Goal: Information Seeking & Learning: Learn about a topic

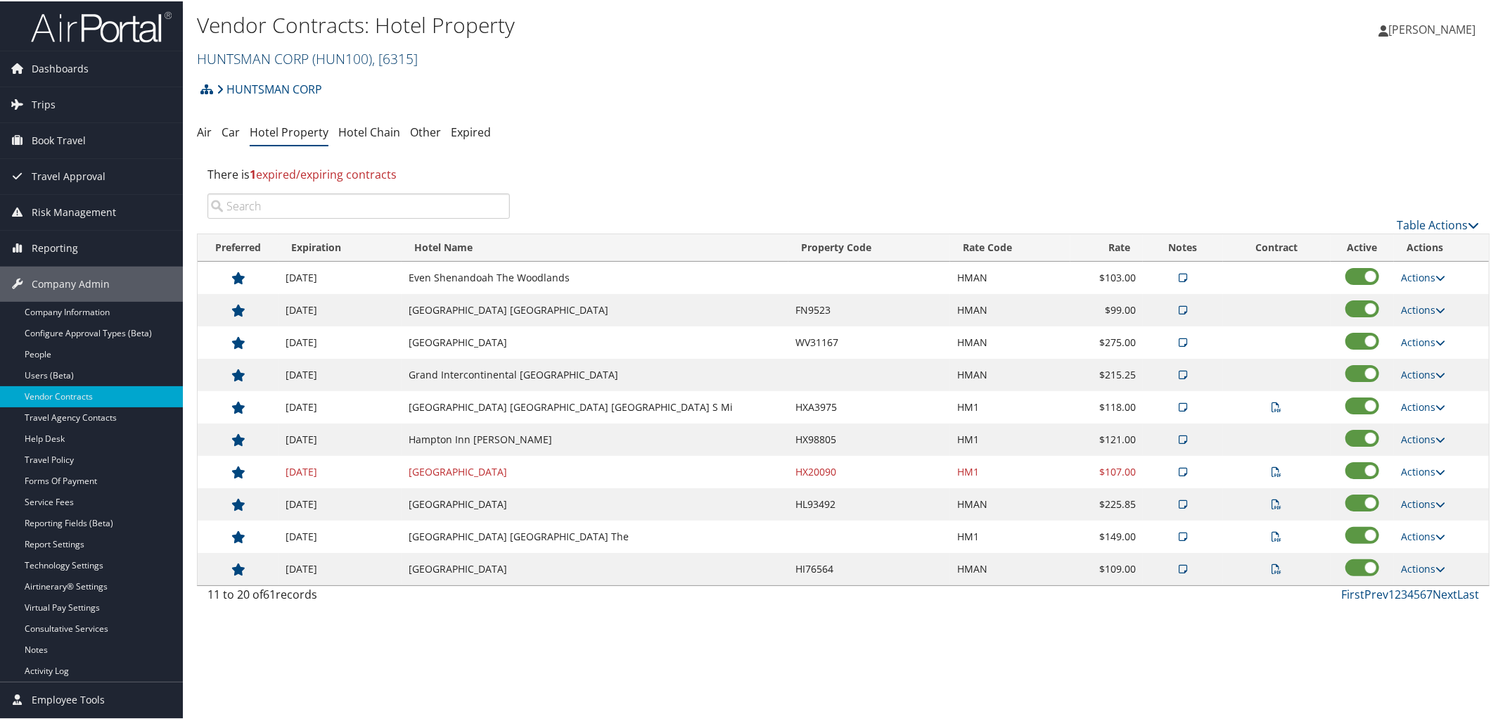
click at [286, 60] on link "HUNTSMAN CORP ( HUN100 ) , [ 6315 ]" at bounding box center [307, 57] width 221 height 19
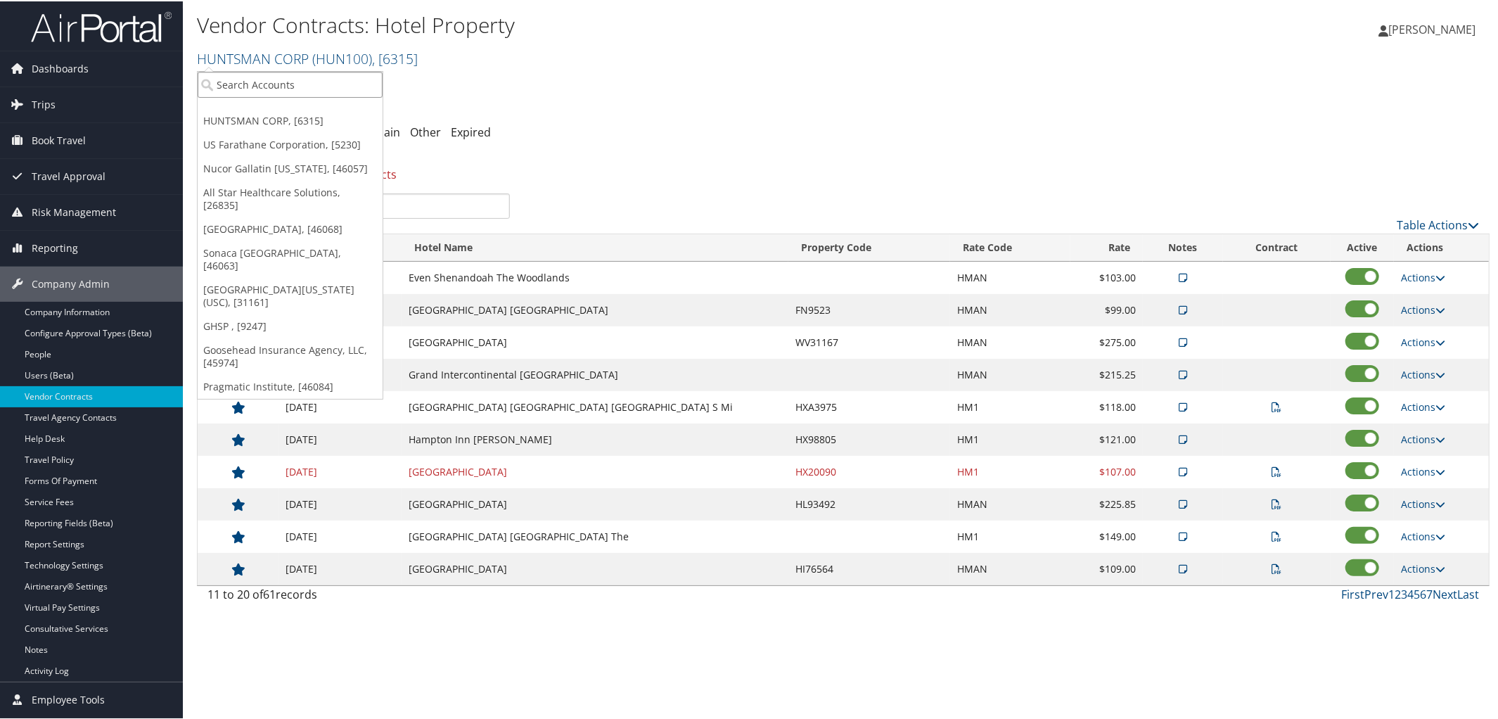
click at [288, 86] on input "search" at bounding box center [290, 83] width 185 height 26
type input "State of Louis"
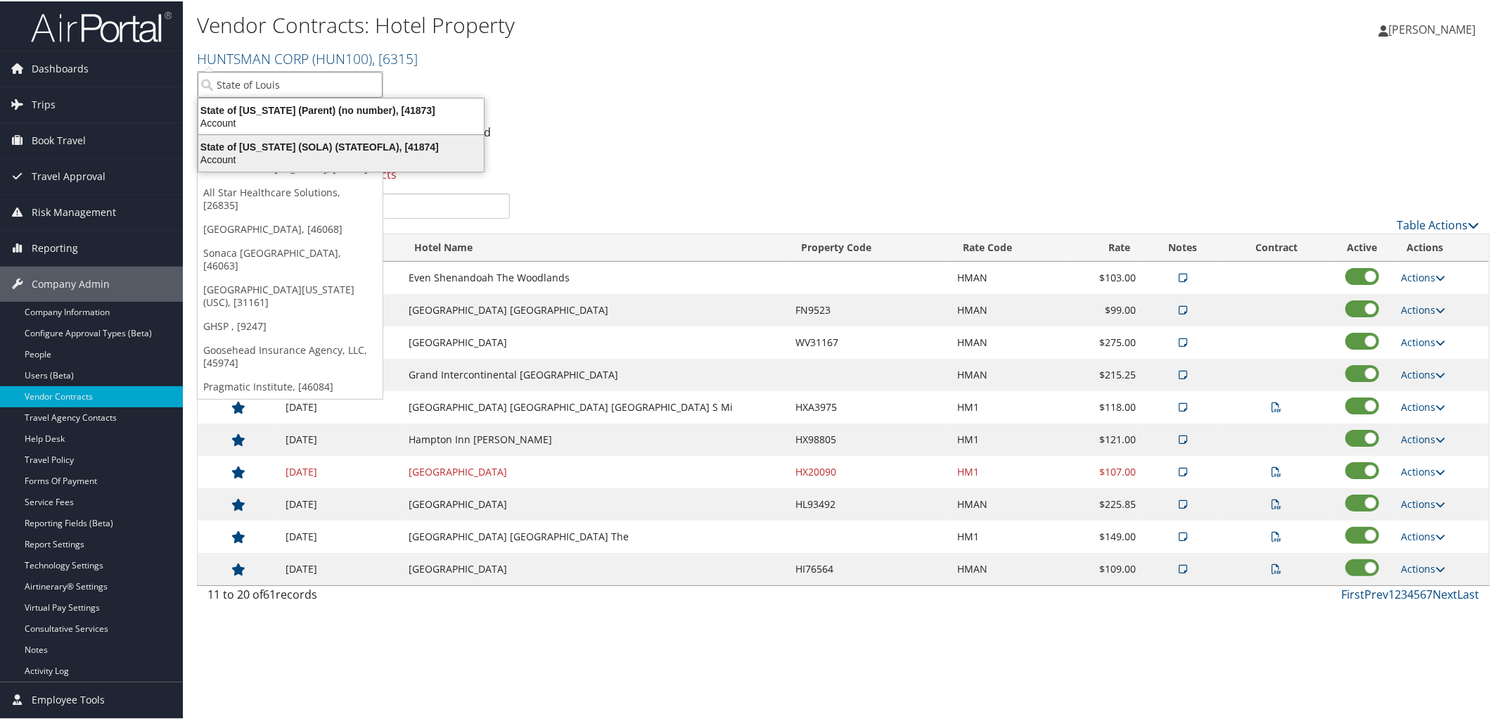
click at [291, 136] on div "State of Louisiana (SOLA) (STATEOFLA), [41874] Account" at bounding box center [340, 152] width 281 height 32
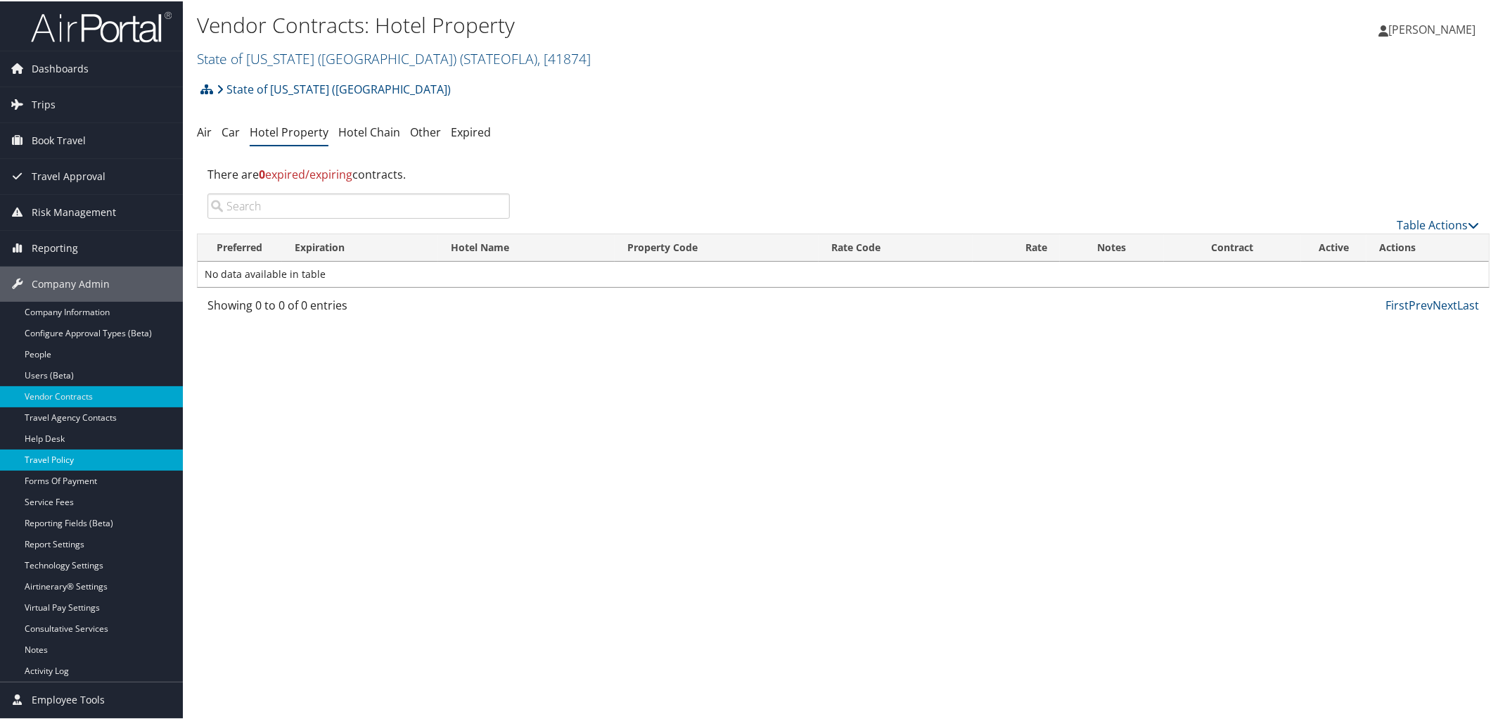
click at [79, 460] on link "Travel Policy" at bounding box center [91, 458] width 183 height 21
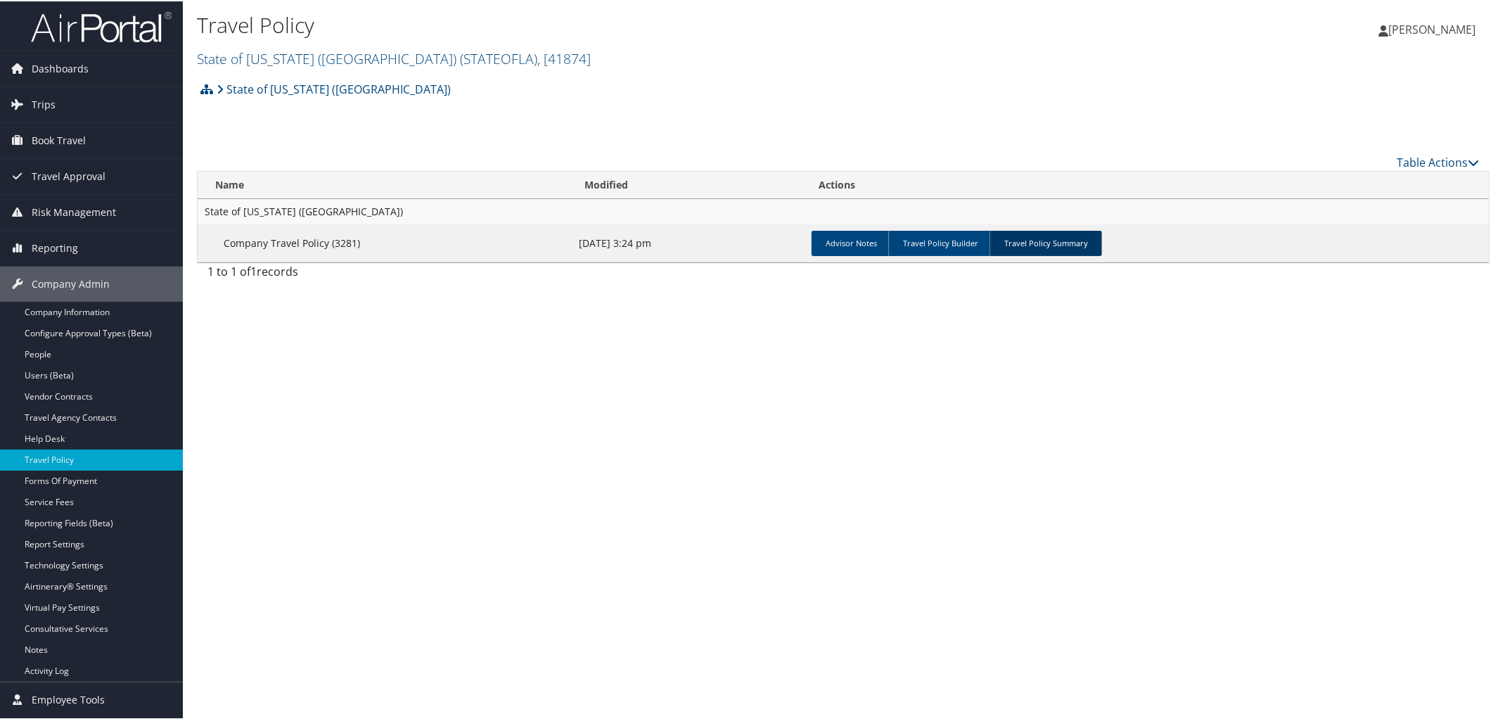
click at [1064, 235] on link "Travel Policy Summary" at bounding box center [1046, 241] width 113 height 25
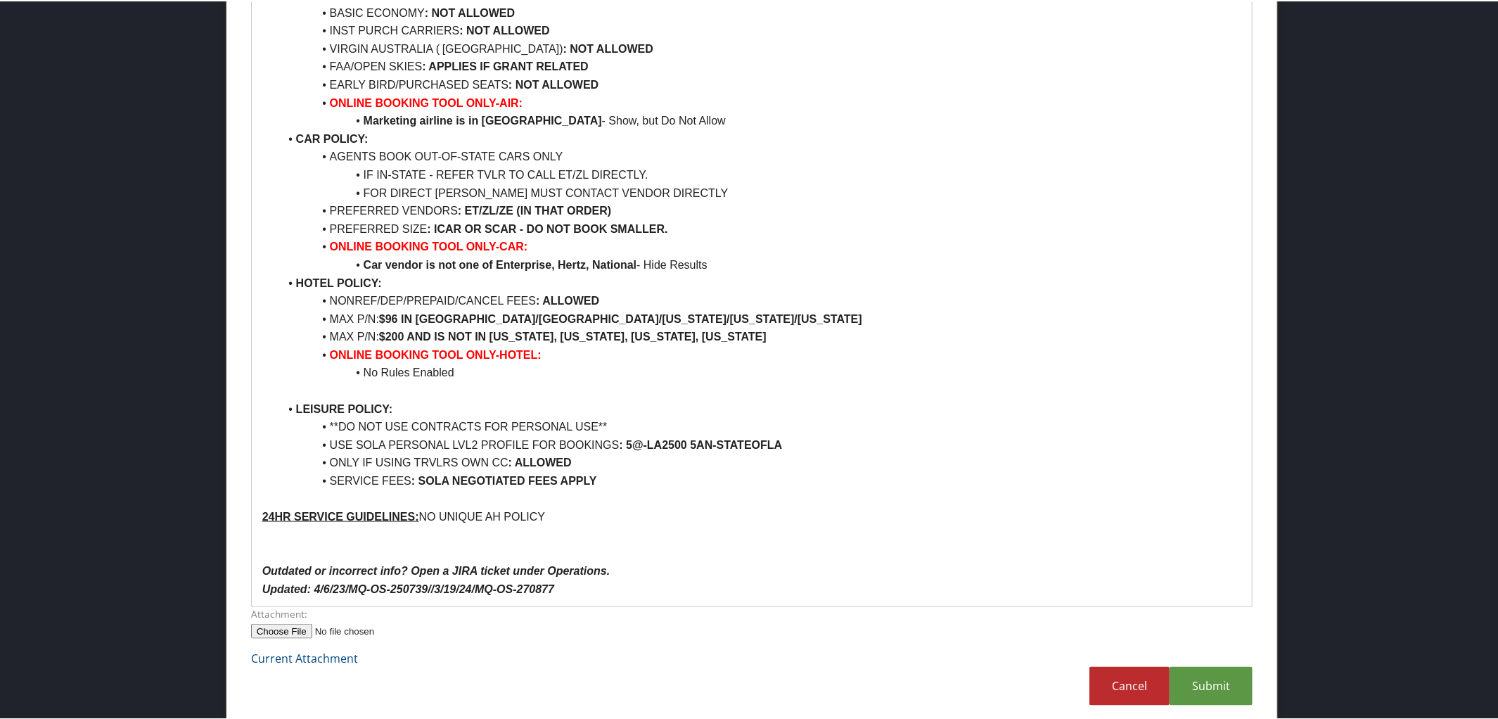
scroll to position [1272, 0]
click at [1209, 677] on link "Submit" at bounding box center [1211, 683] width 83 height 39
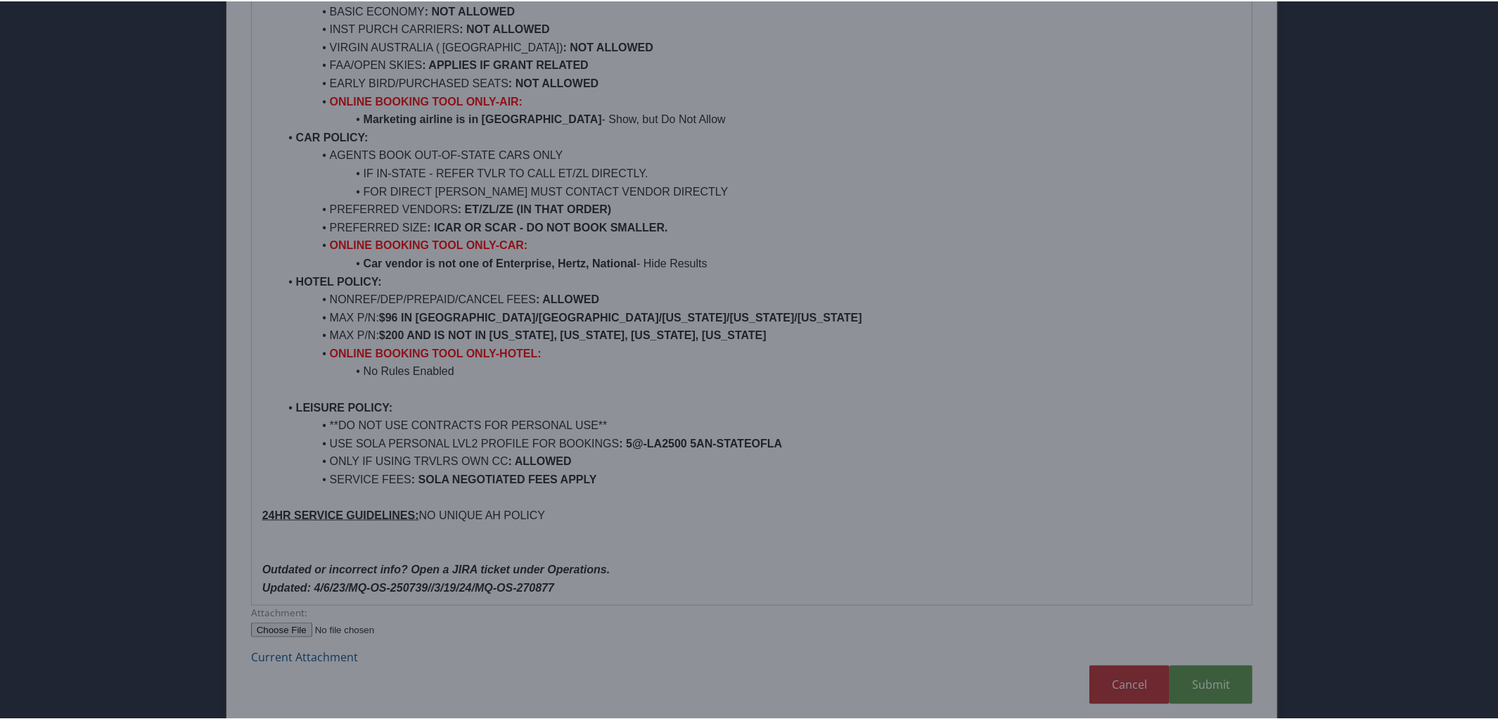
scroll to position [33, 0]
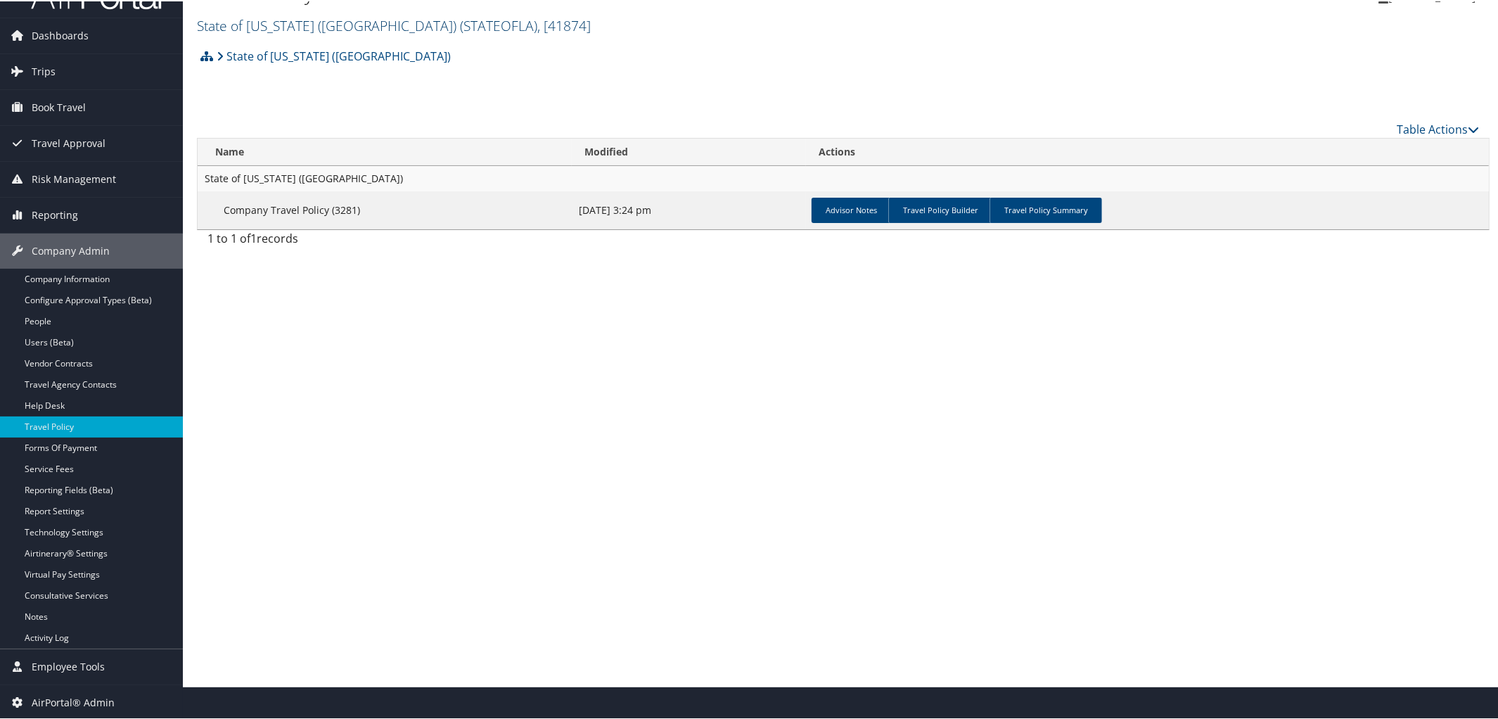
click at [319, 16] on link "State of Louisiana (SOLA) ( STATEOFLA ) , [ 41874 ]" at bounding box center [394, 24] width 394 height 19
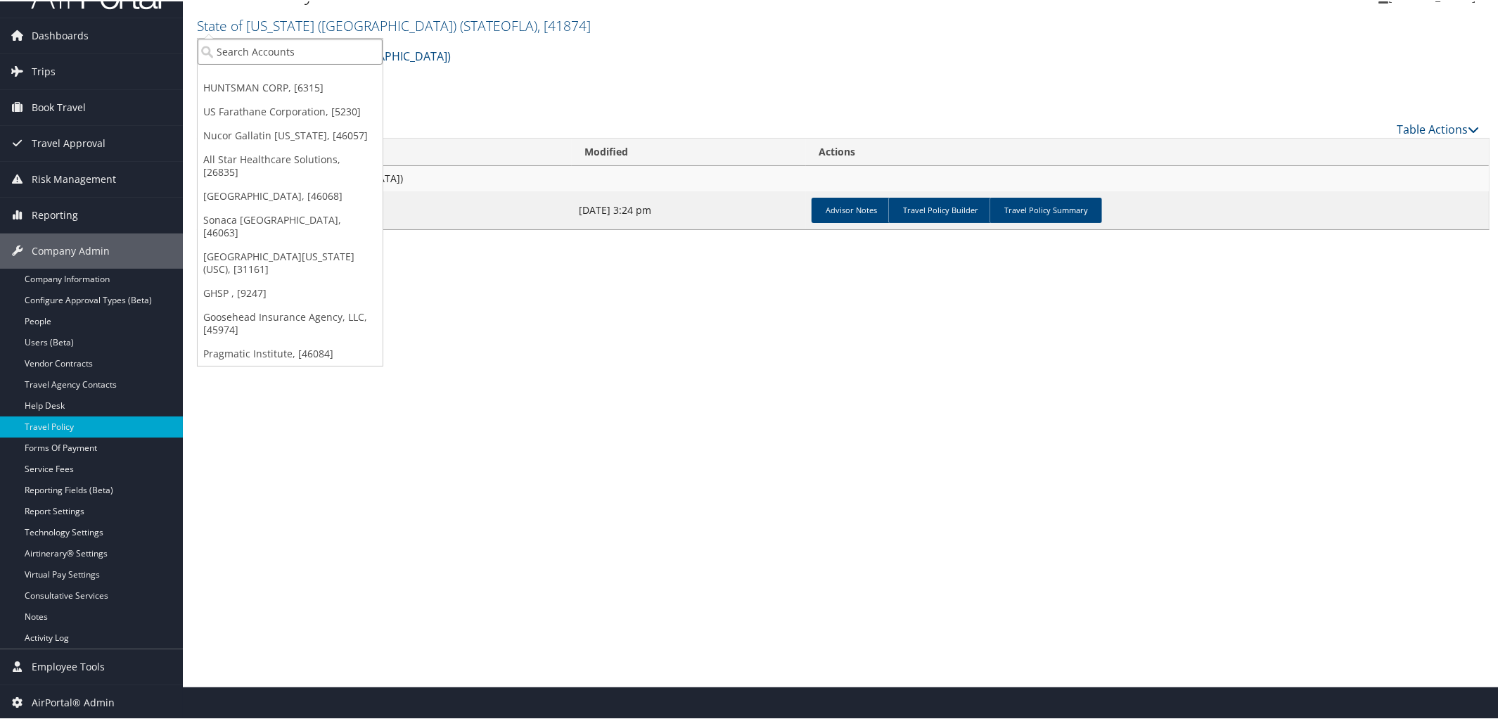
click at [278, 46] on input "search" at bounding box center [290, 50] width 185 height 26
type input "7992"
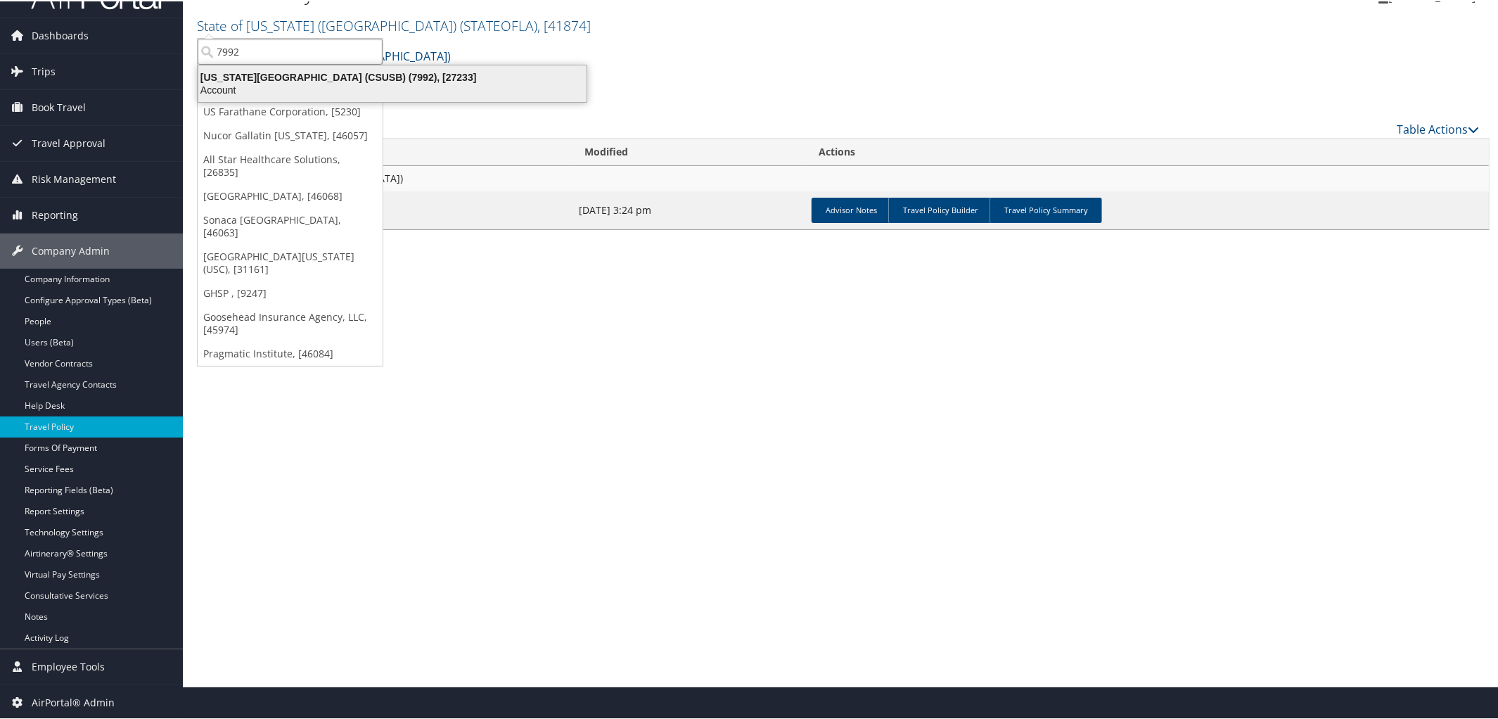
click at [267, 93] on div "Account" at bounding box center [392, 88] width 405 height 13
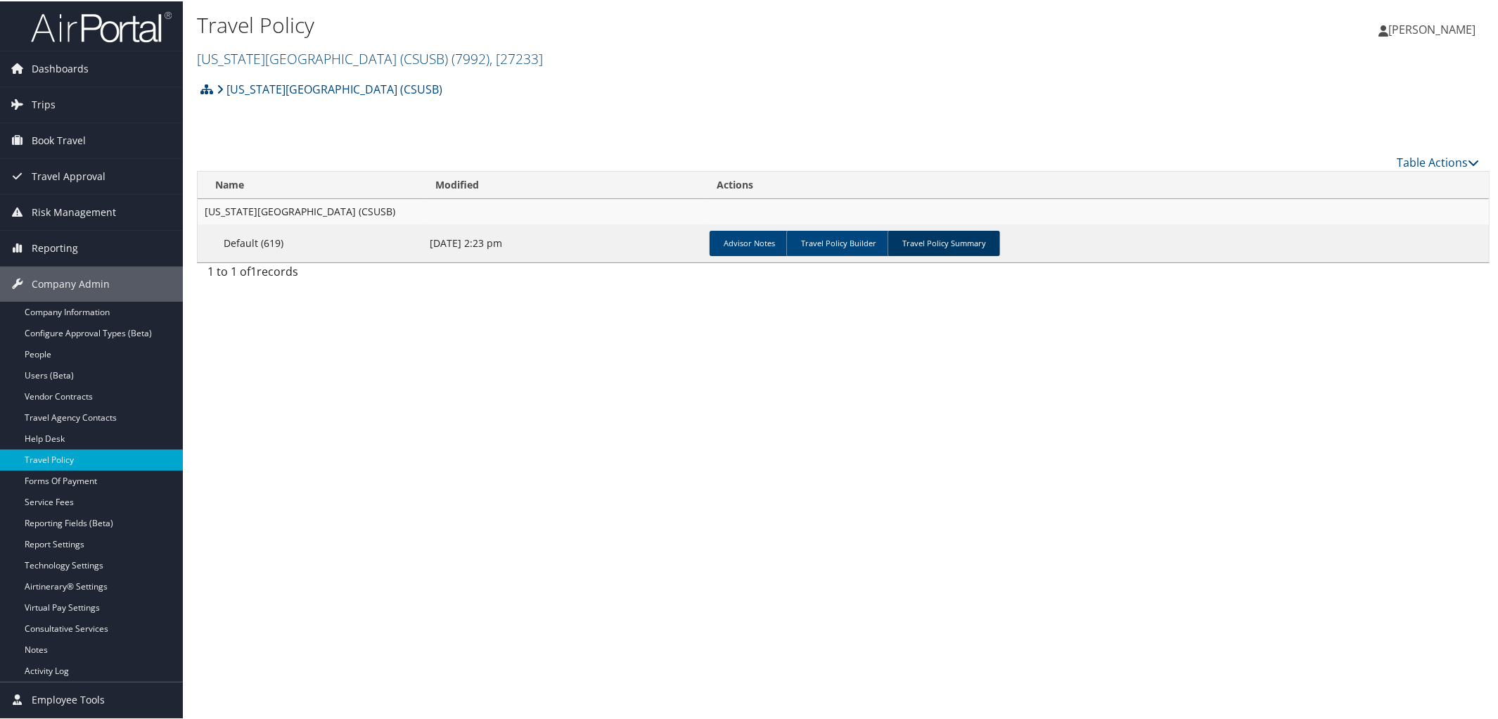
click at [945, 232] on link "Travel Policy Summary" at bounding box center [944, 241] width 113 height 25
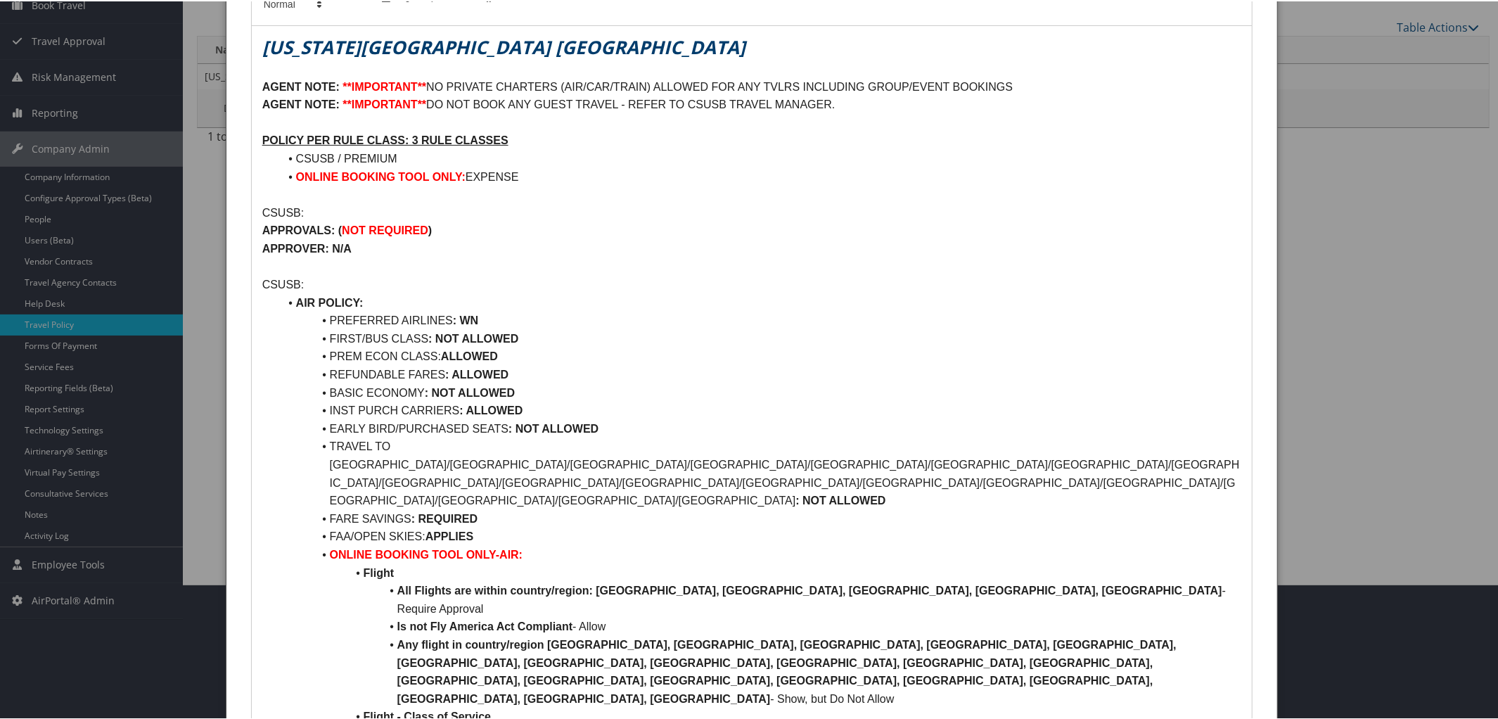
scroll to position [134, 0]
click at [532, 338] on li "FIRST/BUS CLASS : NOT ALLOWED" at bounding box center [760, 339] width 963 height 18
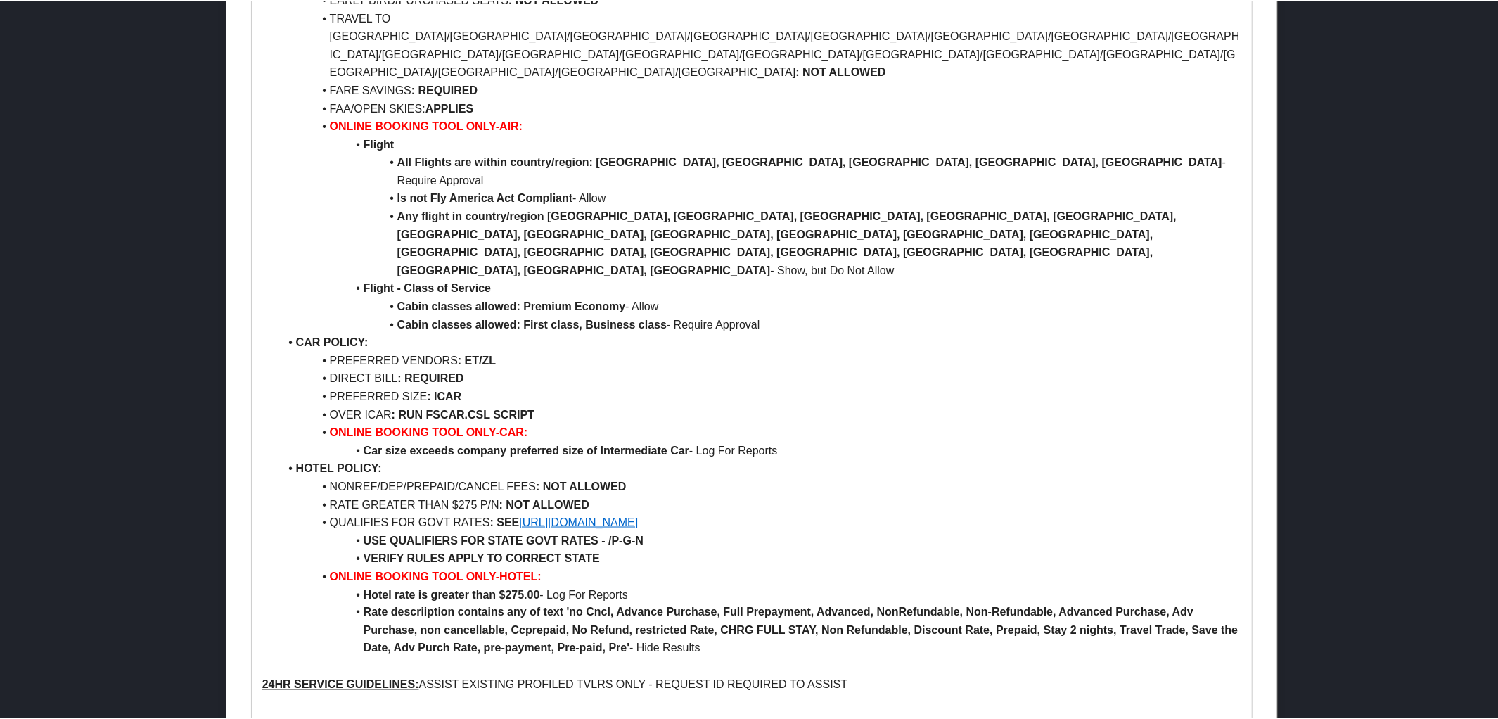
scroll to position [1445, 0]
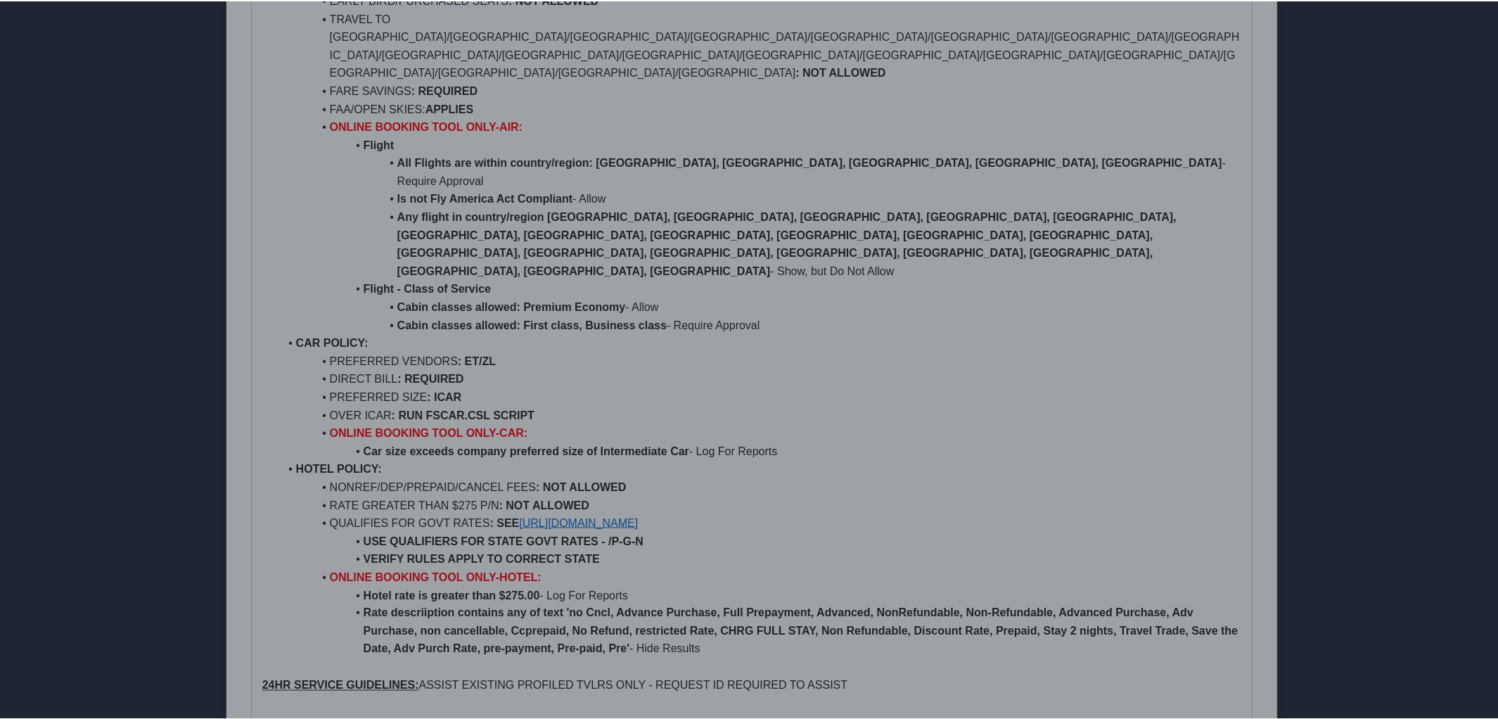
scroll to position [33, 0]
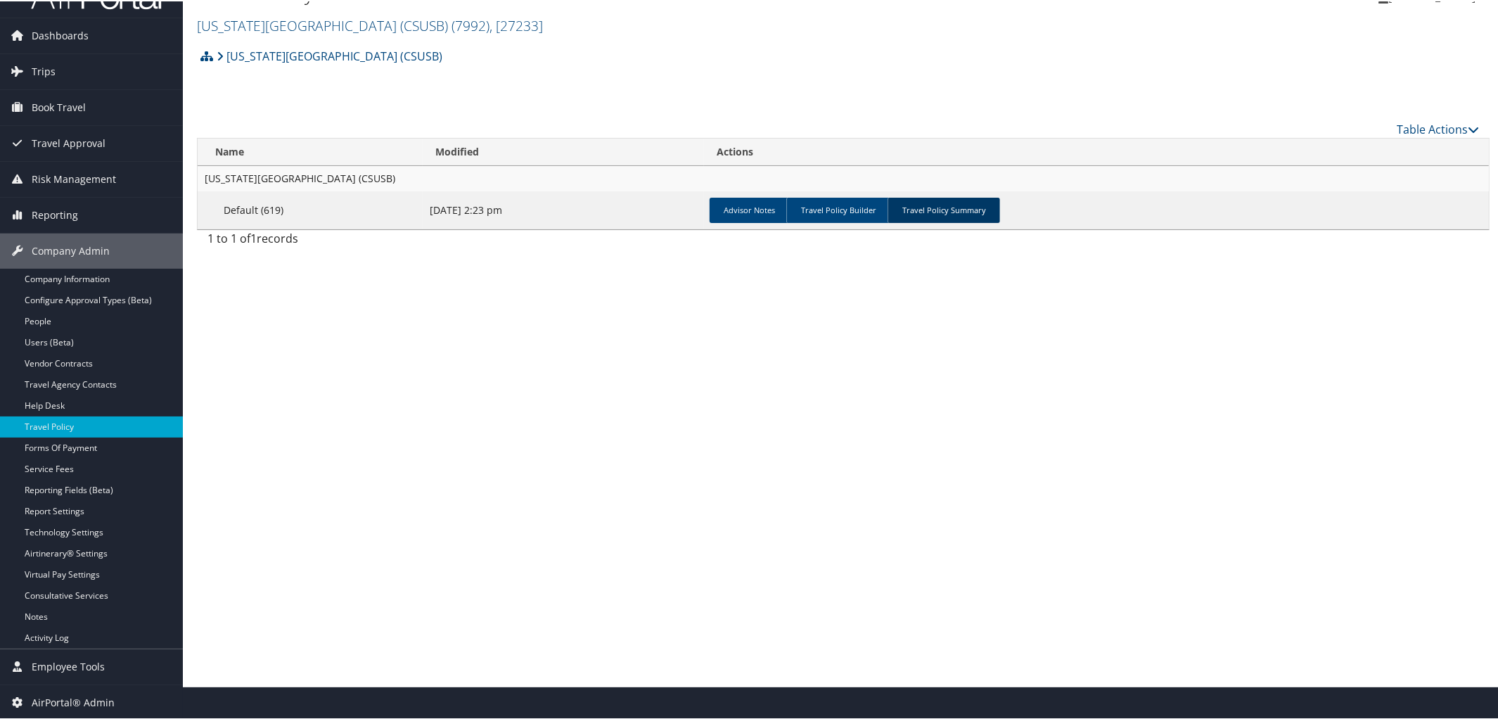
click at [947, 205] on link "Travel Policy Summary" at bounding box center [944, 208] width 113 height 25
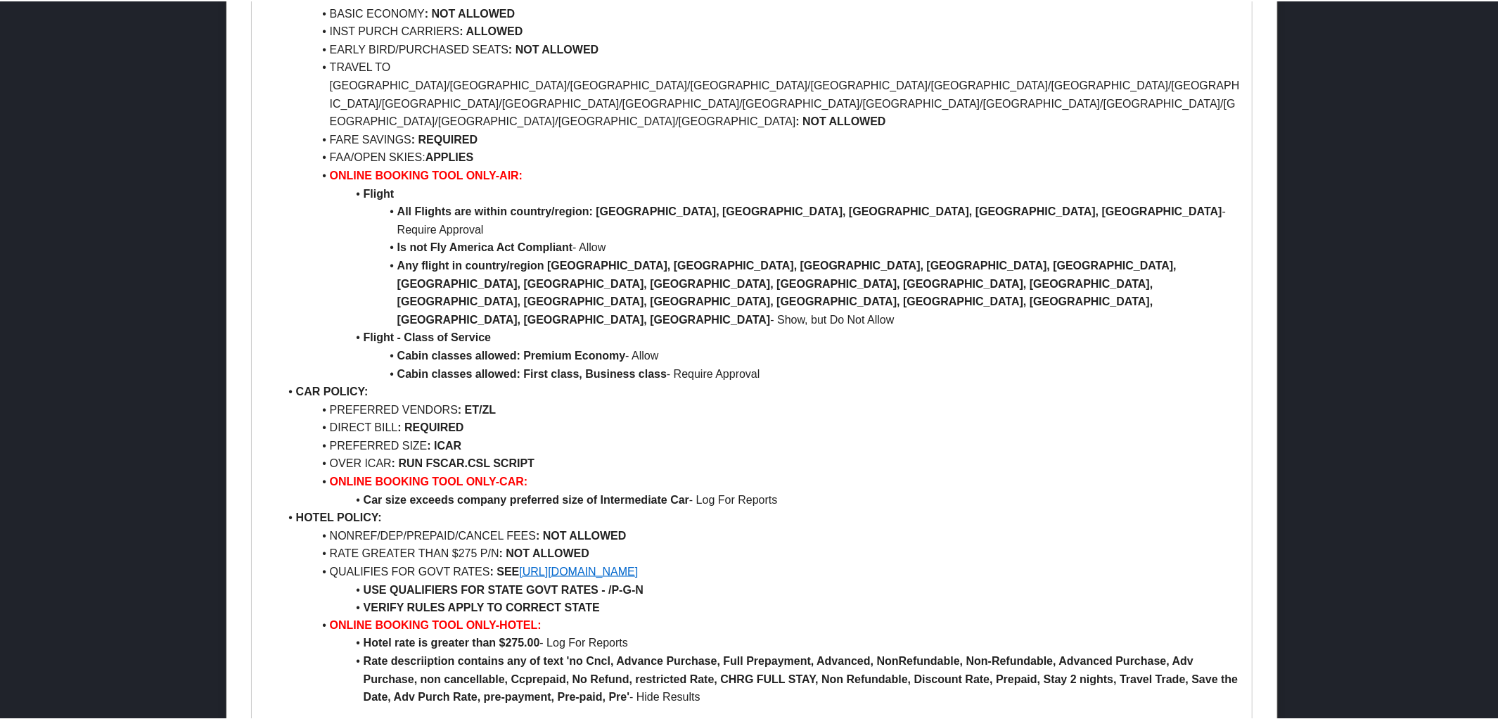
scroll to position [1431, 0]
drag, startPoint x: 1147, startPoint y: 622, endPoint x: 1212, endPoint y: 622, distance: 65.4
copy em "OS-320811"
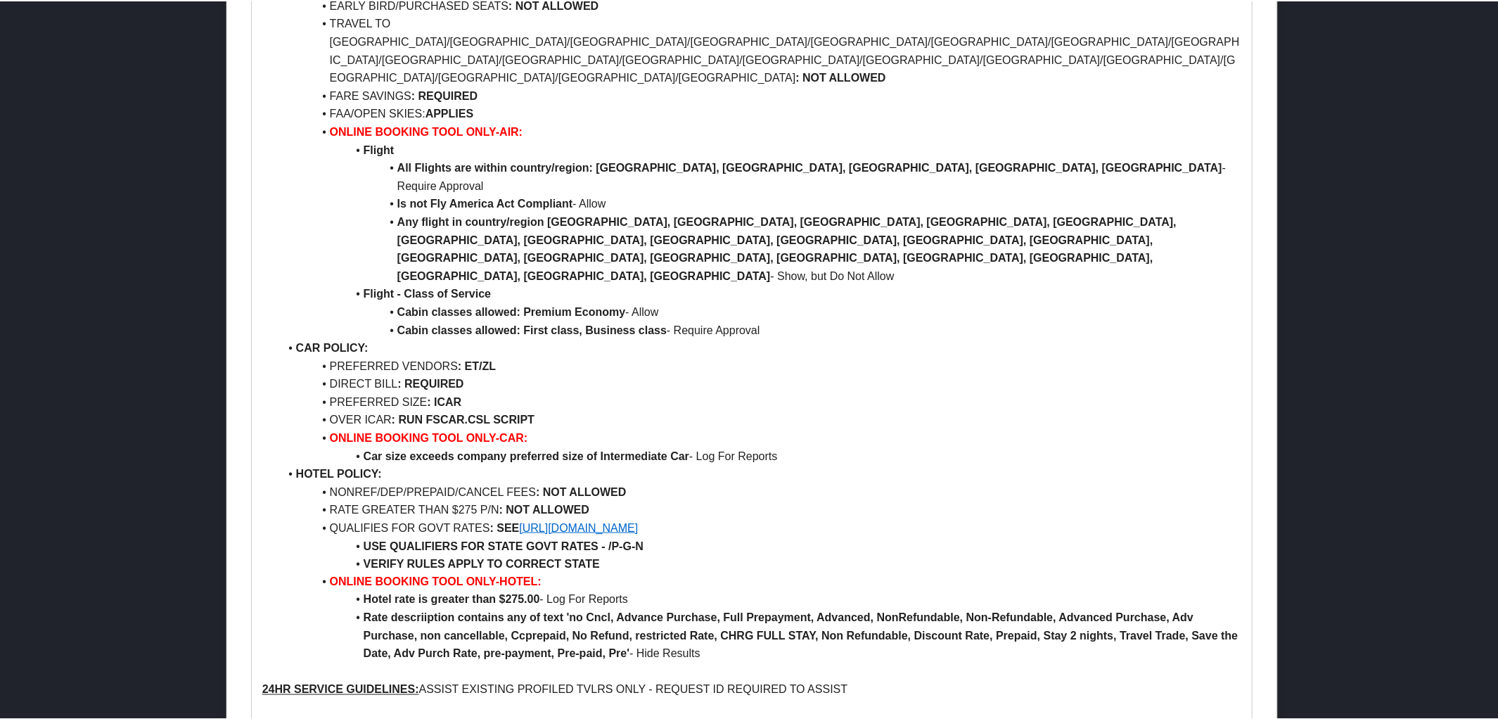
scroll to position [1479, 0]
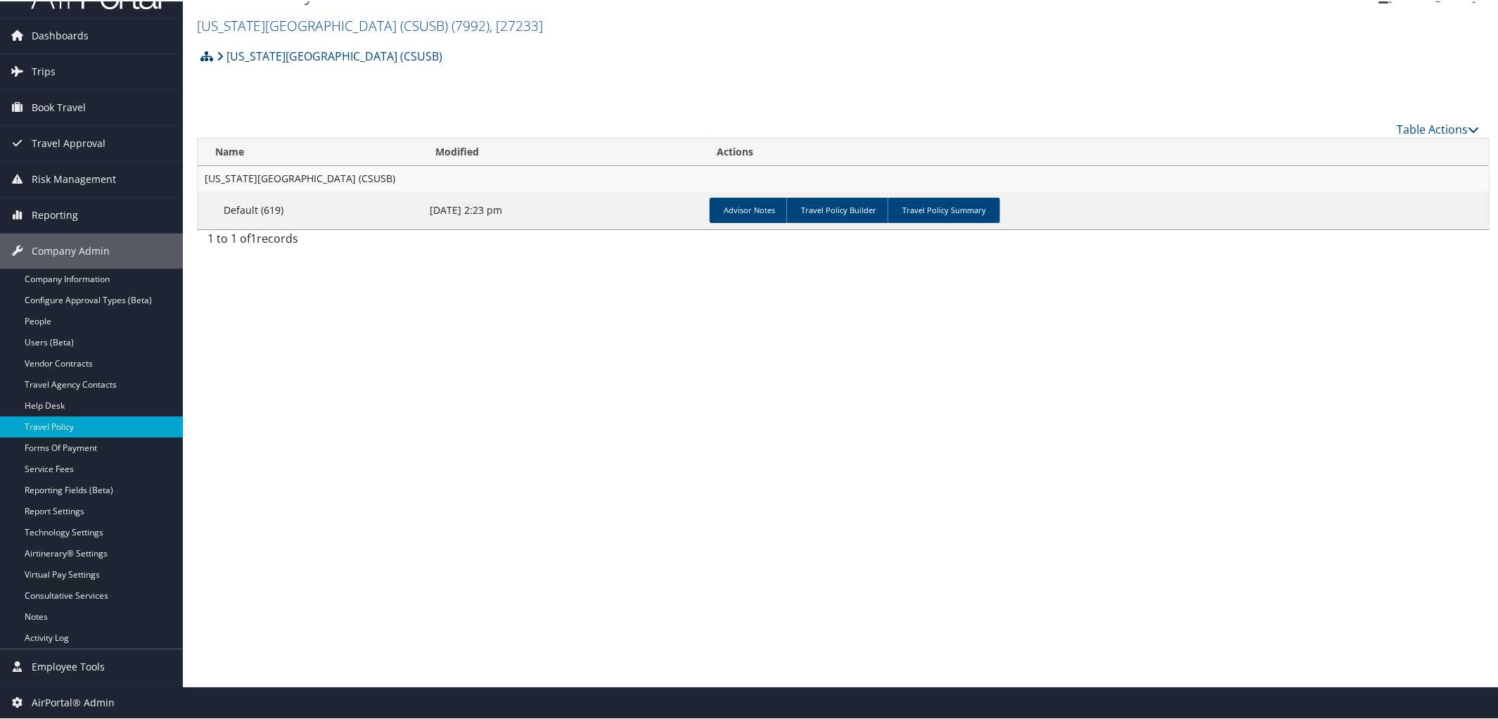
scroll to position [0, 0]
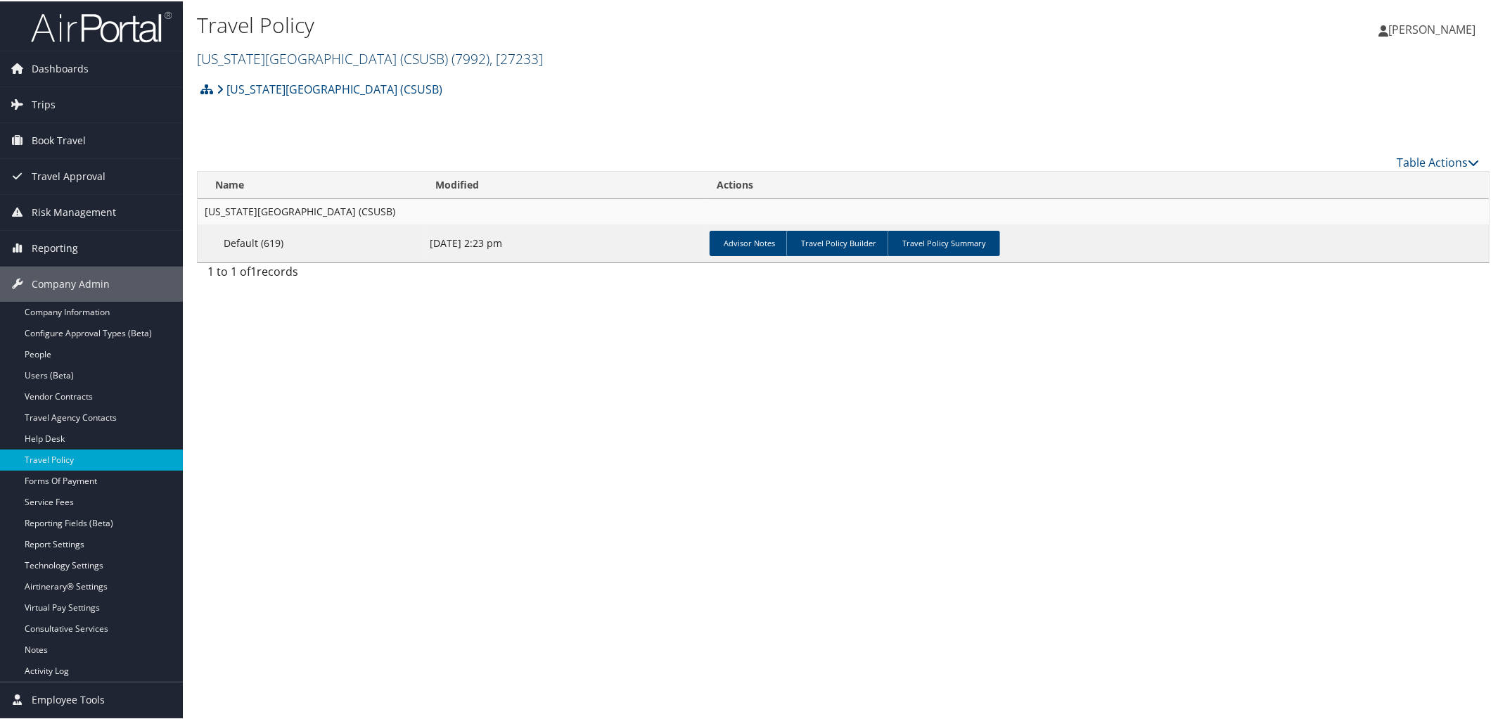
click at [338, 60] on link "California State University San Bernardino (CSUSB) ( 7992 ) , [ 27233 ]" at bounding box center [370, 57] width 346 height 19
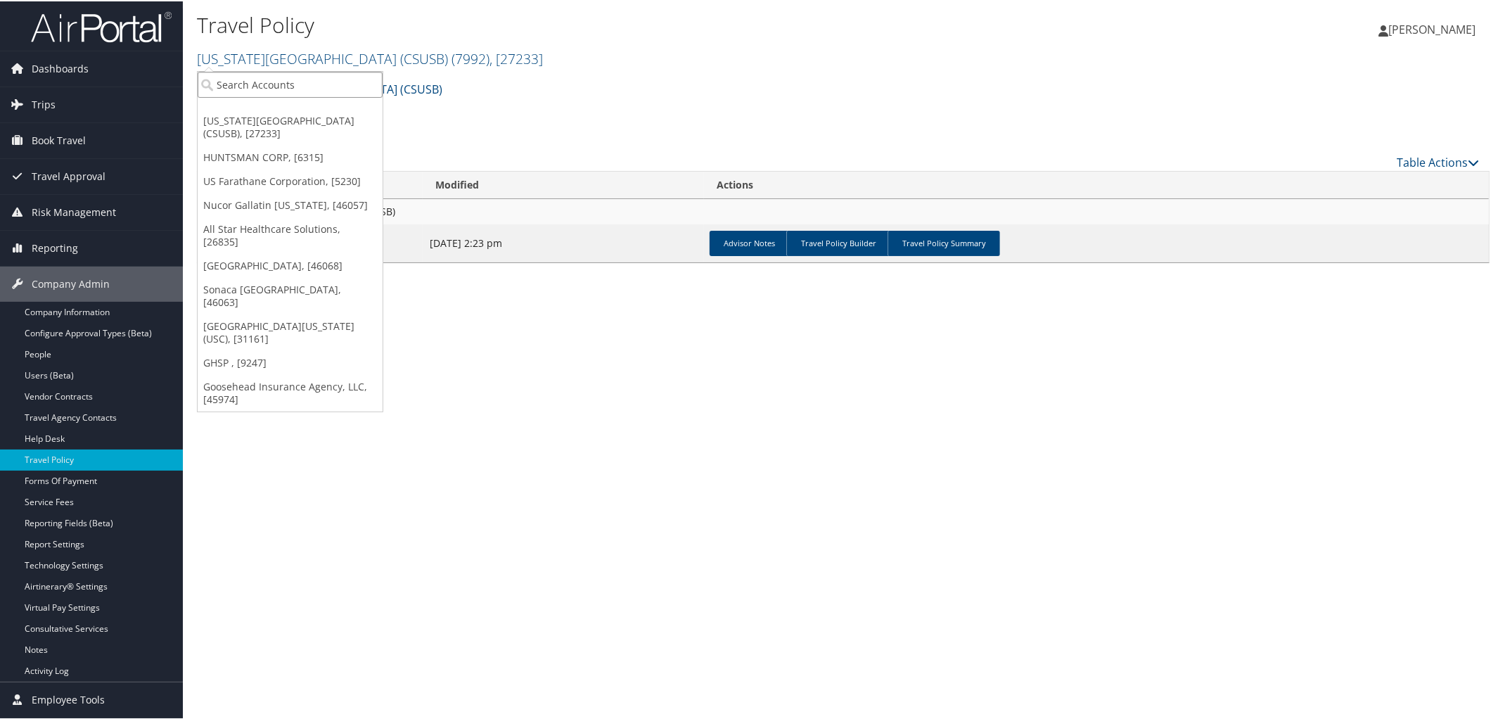
click at [306, 81] on input "search" at bounding box center [290, 83] width 185 height 26
type input "301411"
click at [306, 115] on div "Account" at bounding box center [307, 121] width 234 height 13
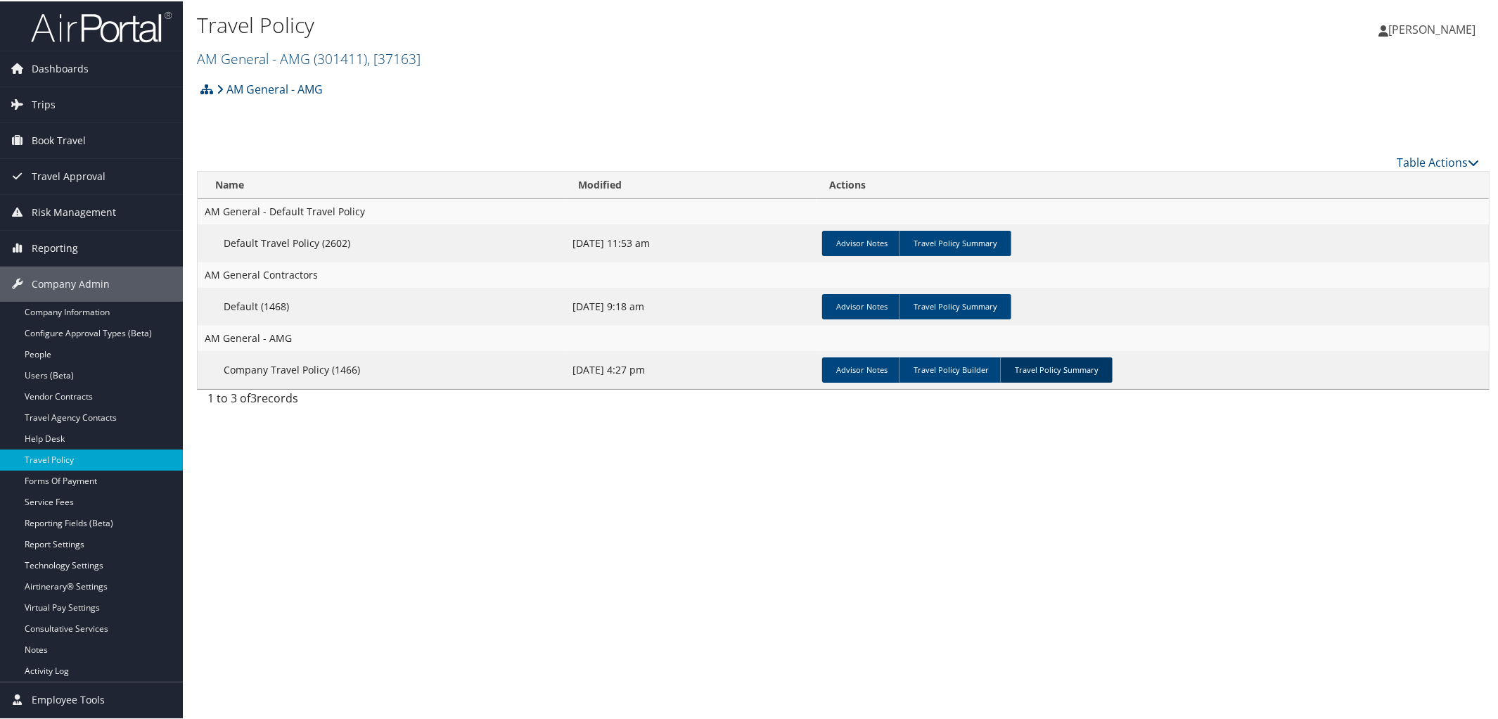
click at [1051, 370] on link "Travel Policy Summary" at bounding box center [1056, 368] width 113 height 25
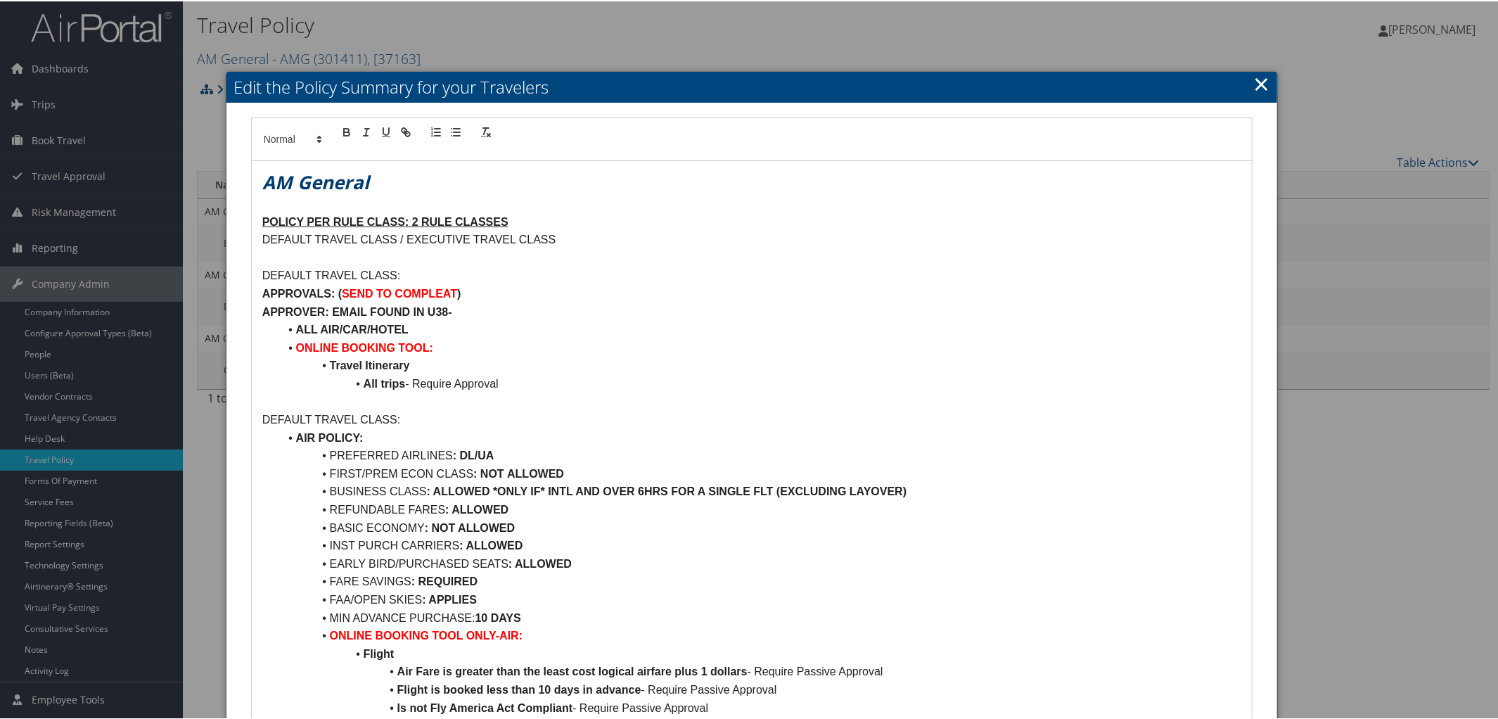
click at [1258, 79] on link "×" at bounding box center [1261, 82] width 16 height 28
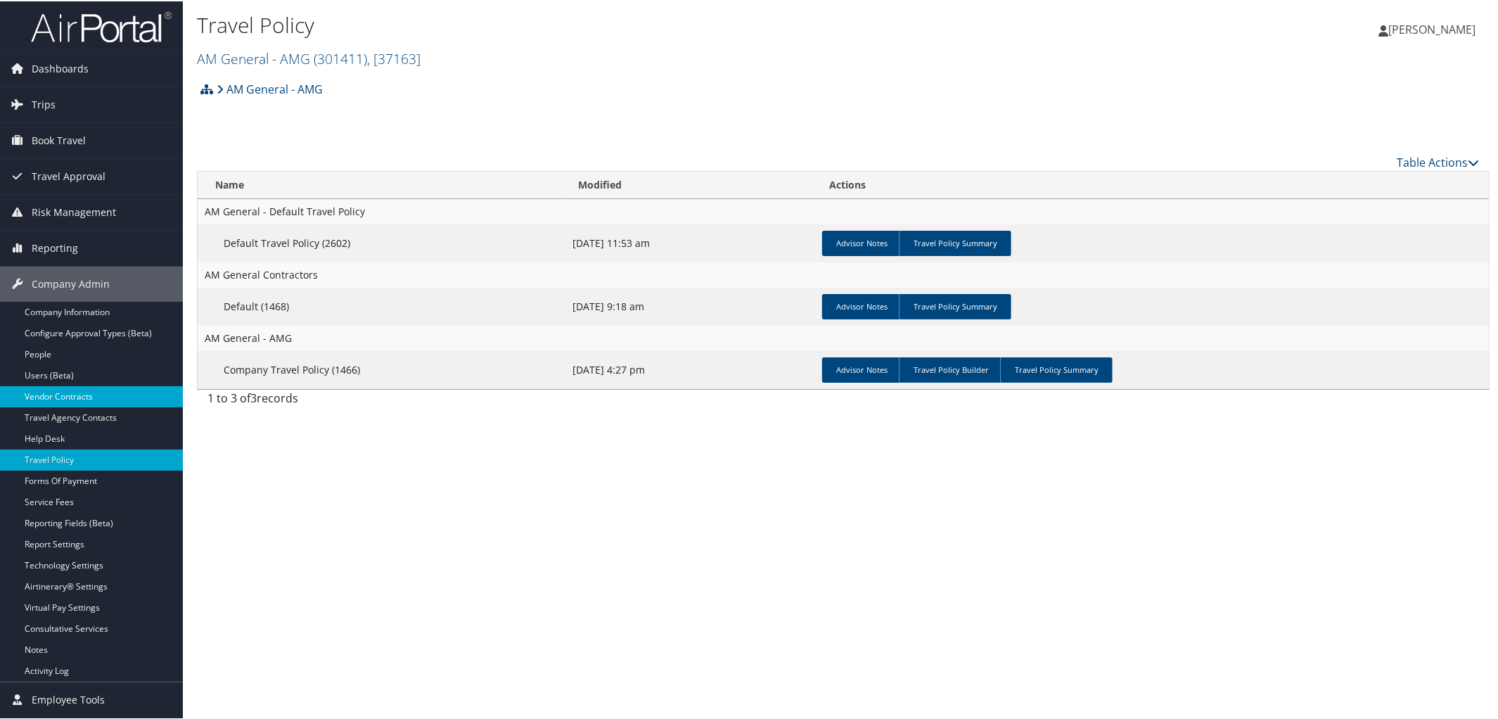
click at [58, 395] on link "Vendor Contracts" at bounding box center [91, 395] width 183 height 21
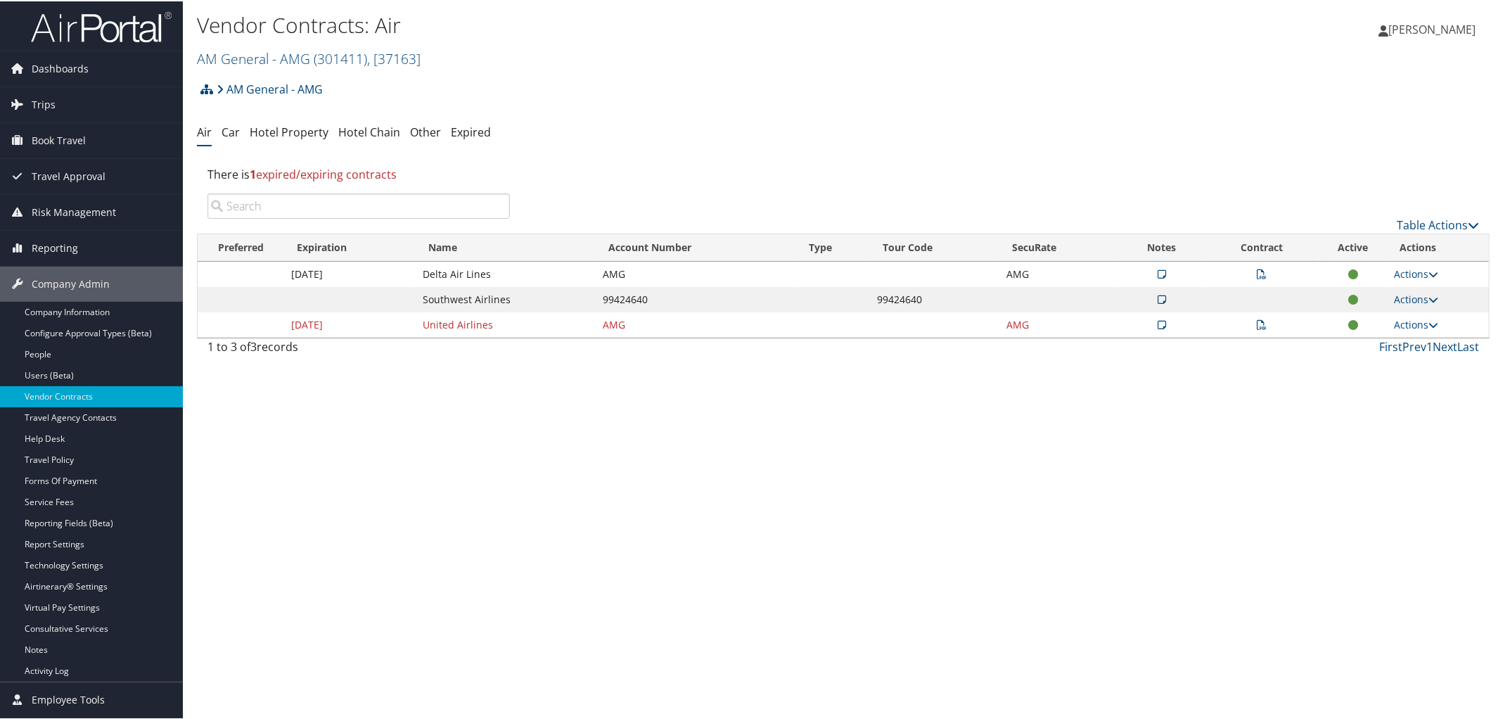
click at [1257, 275] on icon at bounding box center [1262, 273] width 10 height 10
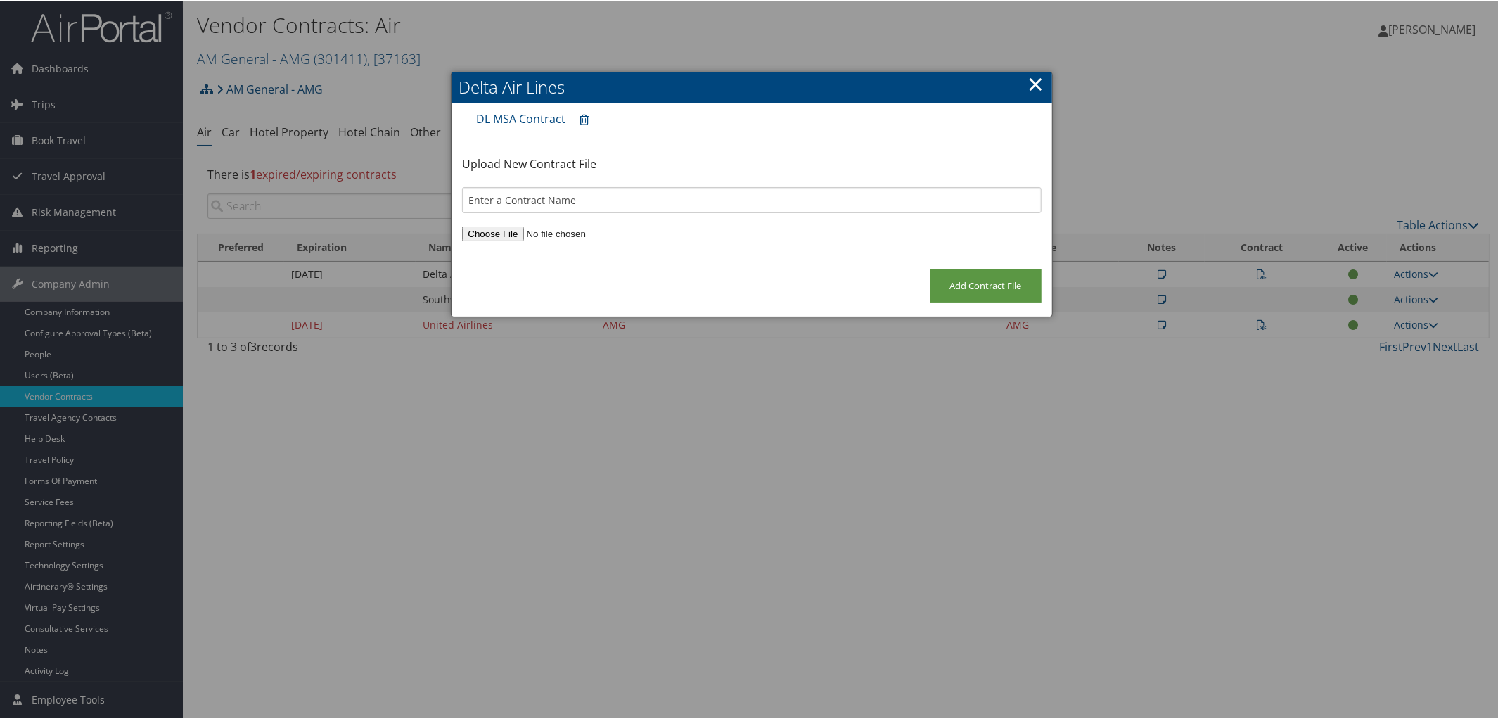
click at [1039, 87] on link "×" at bounding box center [1036, 82] width 16 height 28
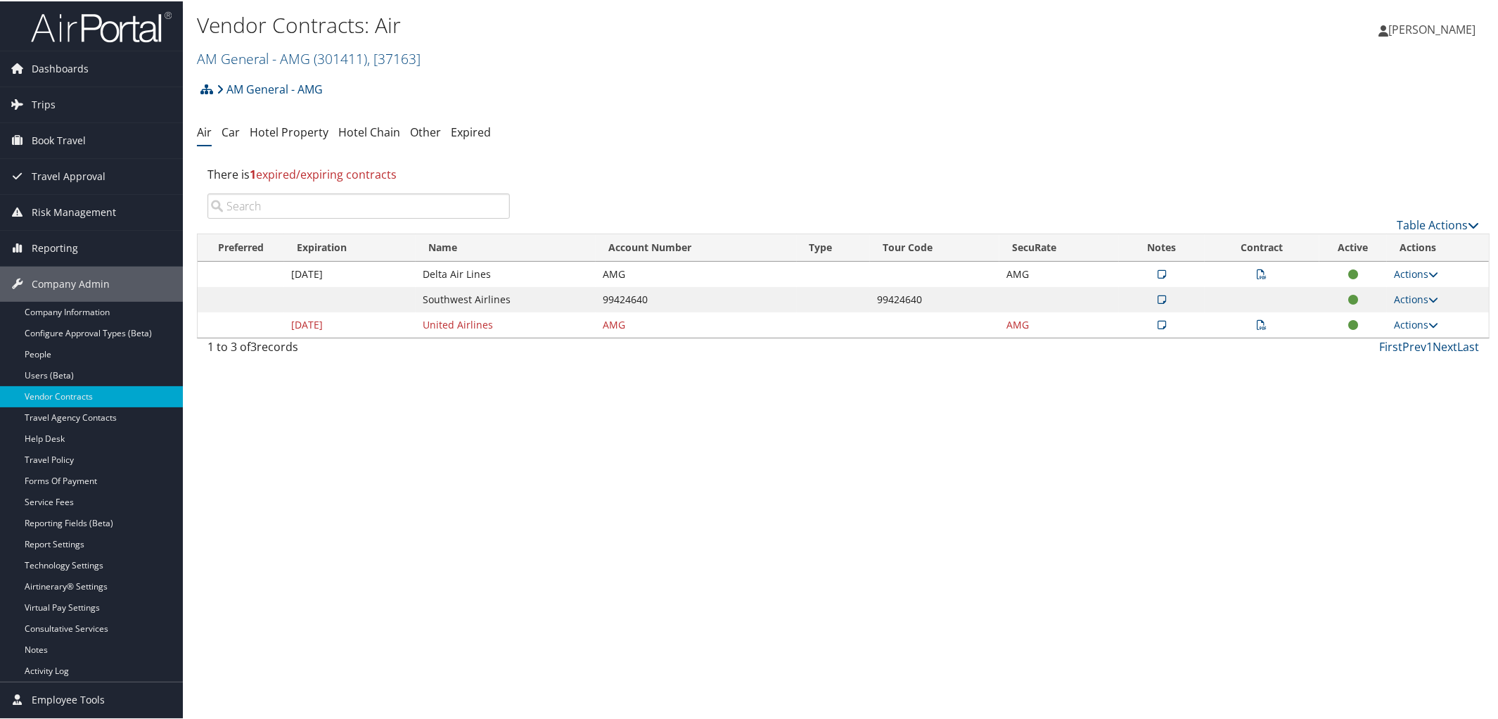
click at [1158, 276] on icon at bounding box center [1162, 273] width 8 height 10
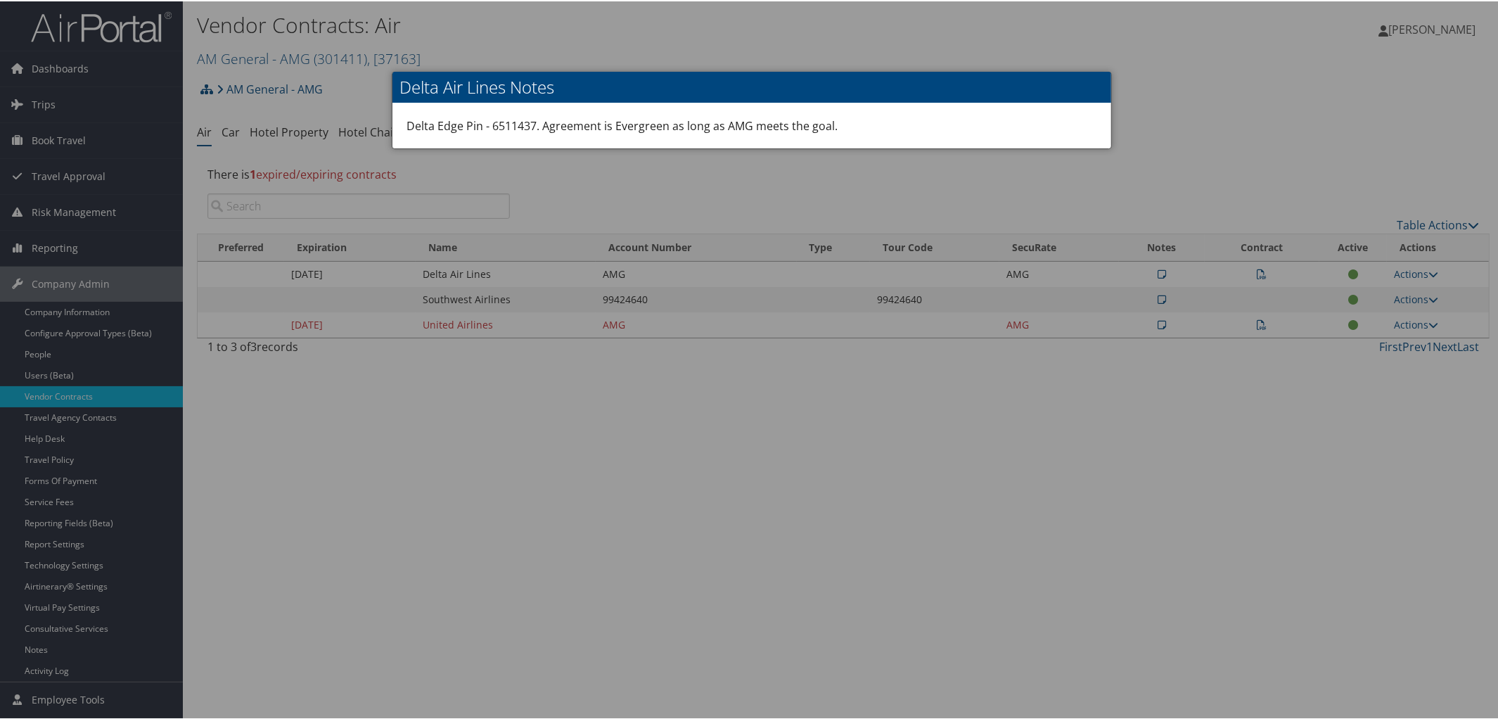
click at [1179, 130] on div at bounding box center [752, 359] width 1504 height 719
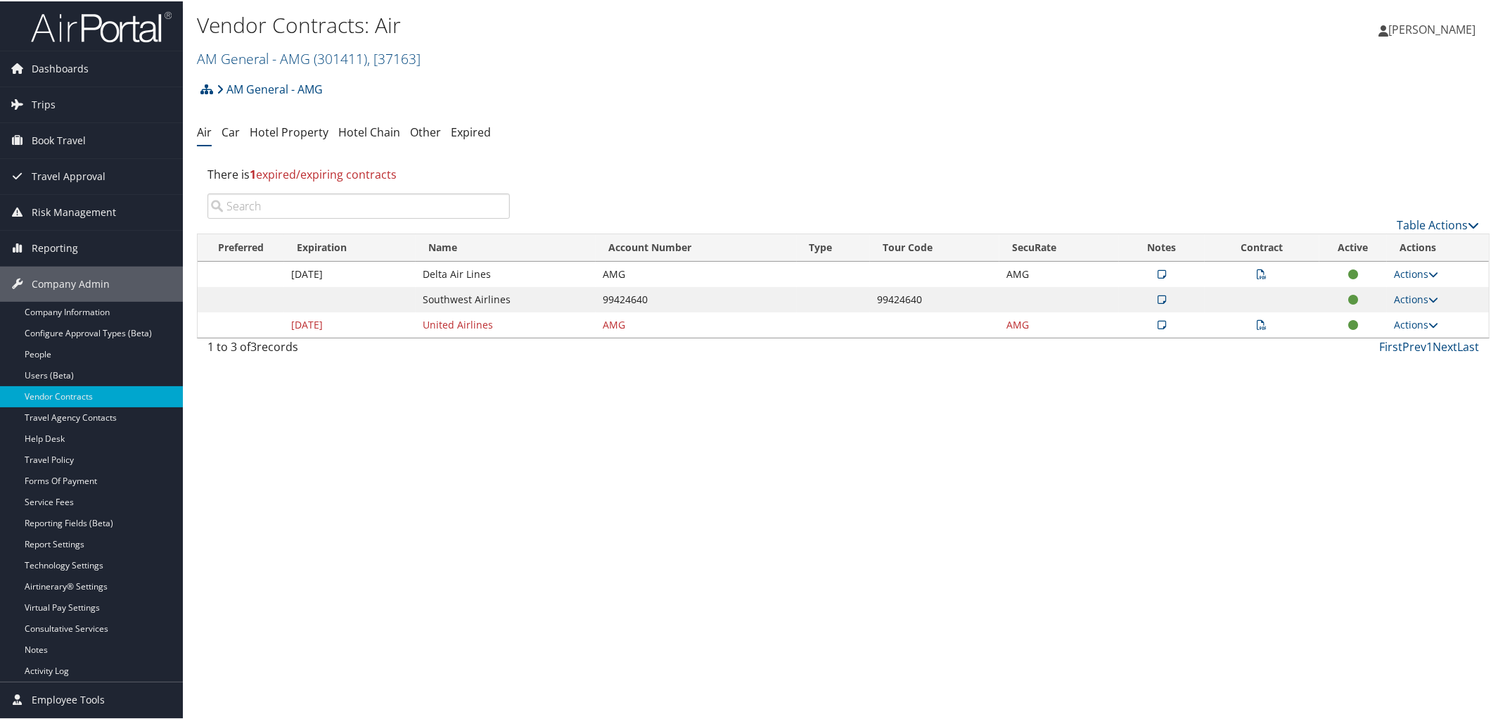
click at [1257, 272] on icon at bounding box center [1262, 273] width 10 height 10
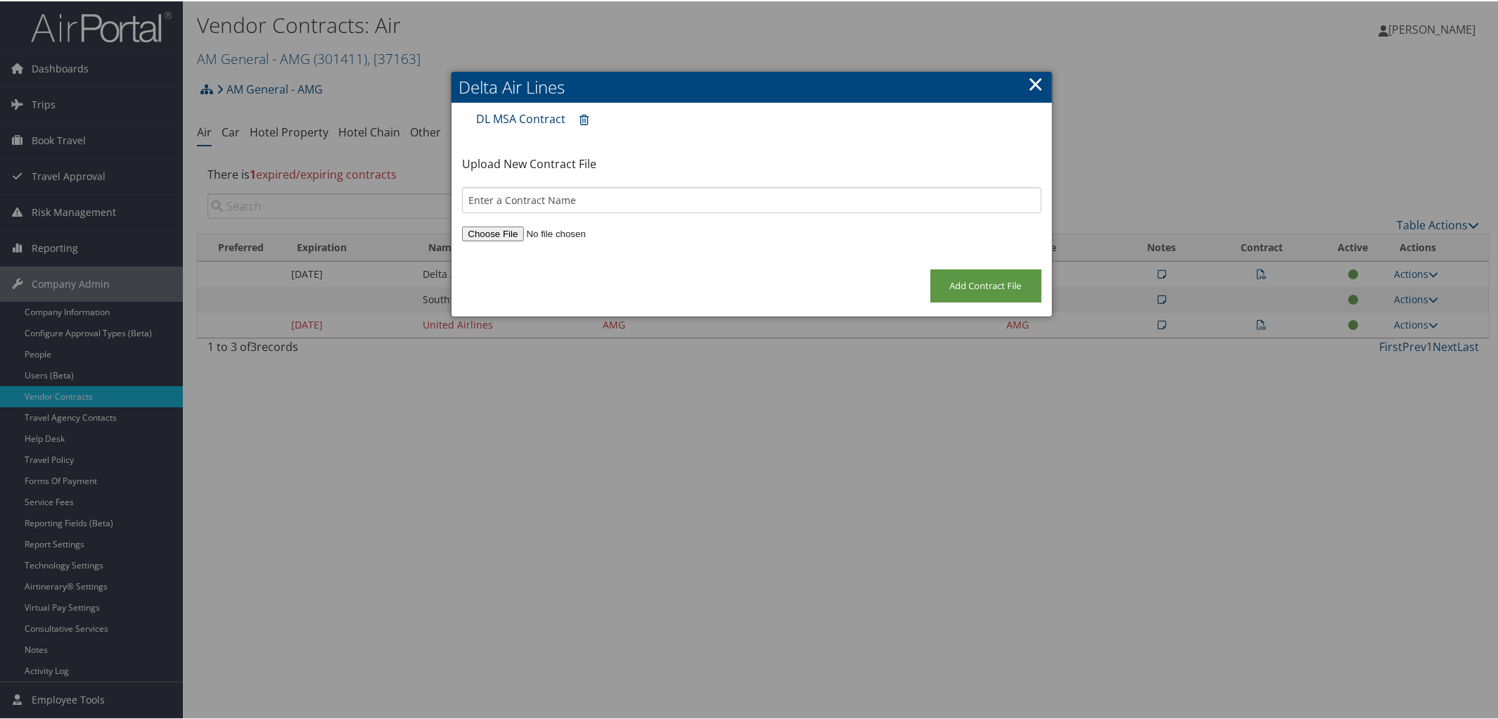
click at [515, 110] on link "DL MSA Contract" at bounding box center [520, 117] width 89 height 15
